Goal: Transaction & Acquisition: Obtain resource

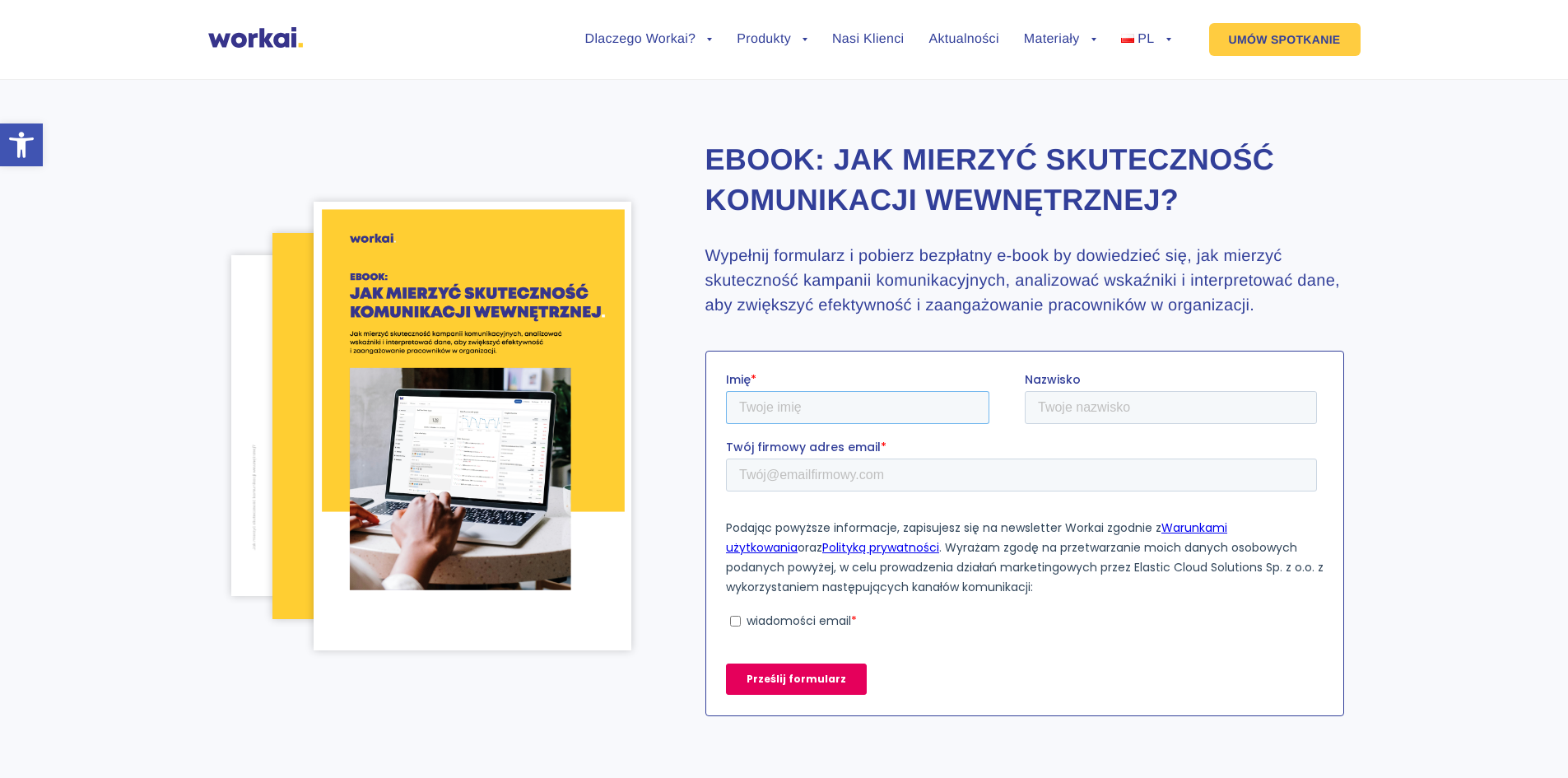
click at [768, 397] on input "Imię *" at bounding box center [856, 406] width 263 height 33
type input "[PERSON_NAME]"
click at [1058, 407] on input "Nazwisko" at bounding box center [1170, 406] width 293 height 33
type input "Kupka"
click at [916, 474] on input "Twój firmowy adres email *" at bounding box center [1020, 474] width 591 height 33
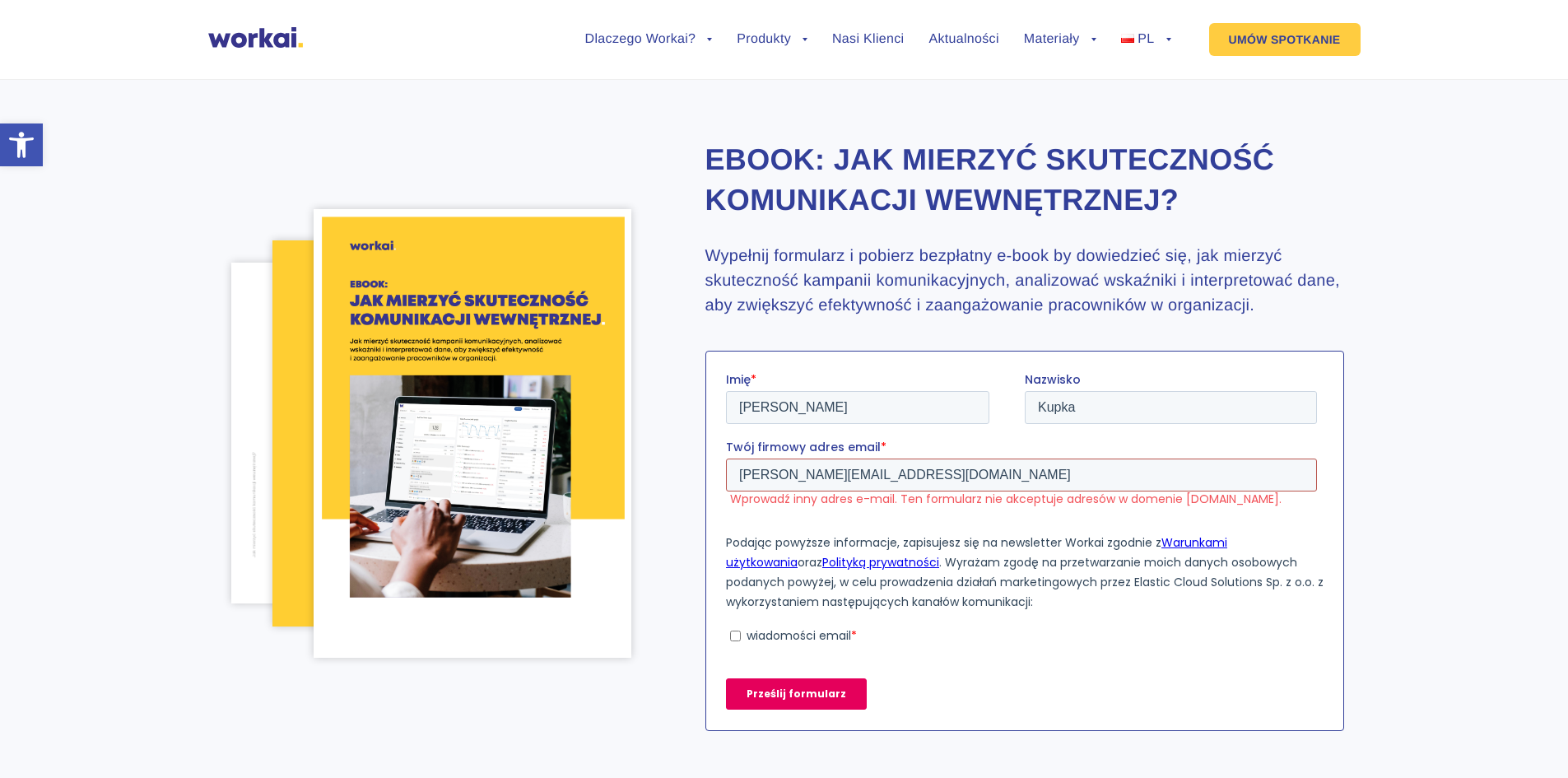
drag, startPoint x: 868, startPoint y: 470, endPoint x: 717, endPoint y: 464, distance: 151.1
click at [725, 464] on html "Imię * [PERSON_NAME] Kupka Twój firmowy adres email * [PERSON_NAME][EMAIL_ADDRE…" at bounding box center [1023, 554] width 598 height 368
click at [763, 464] on input "[PERSON_NAME][EMAIL_ADDRESS][DOMAIN_NAME]" at bounding box center [1020, 474] width 591 height 33
click at [866, 471] on input "[PERSON_NAME][EMAIL_ADDRESS][DOMAIN_NAME]" at bounding box center [1020, 474] width 591 height 33
type input "[PERSON_NAME][EMAIL_ADDRESS][DOMAIN_NAME]"
